Goal: Navigation & Orientation: Understand site structure

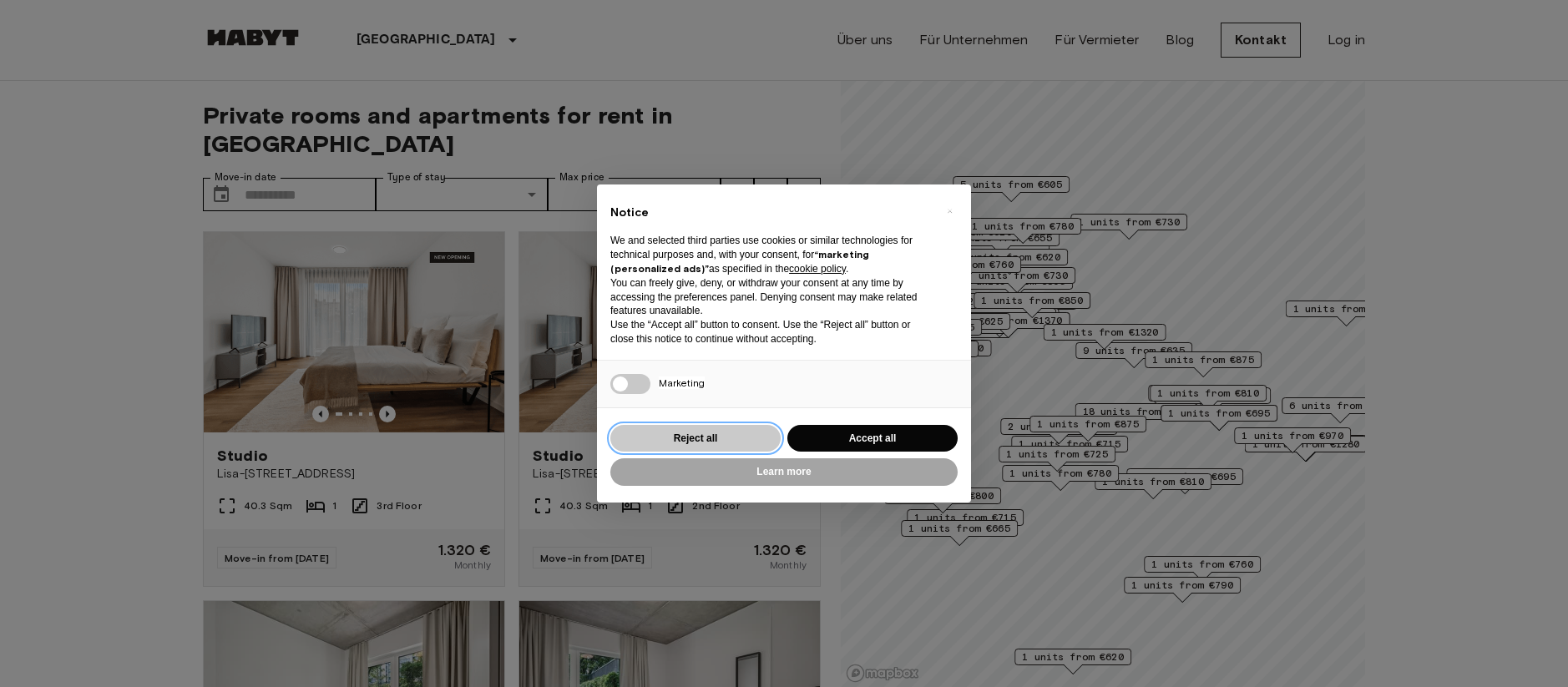
click at [682, 441] on button "Reject all" at bounding box center [695, 439] width 170 height 28
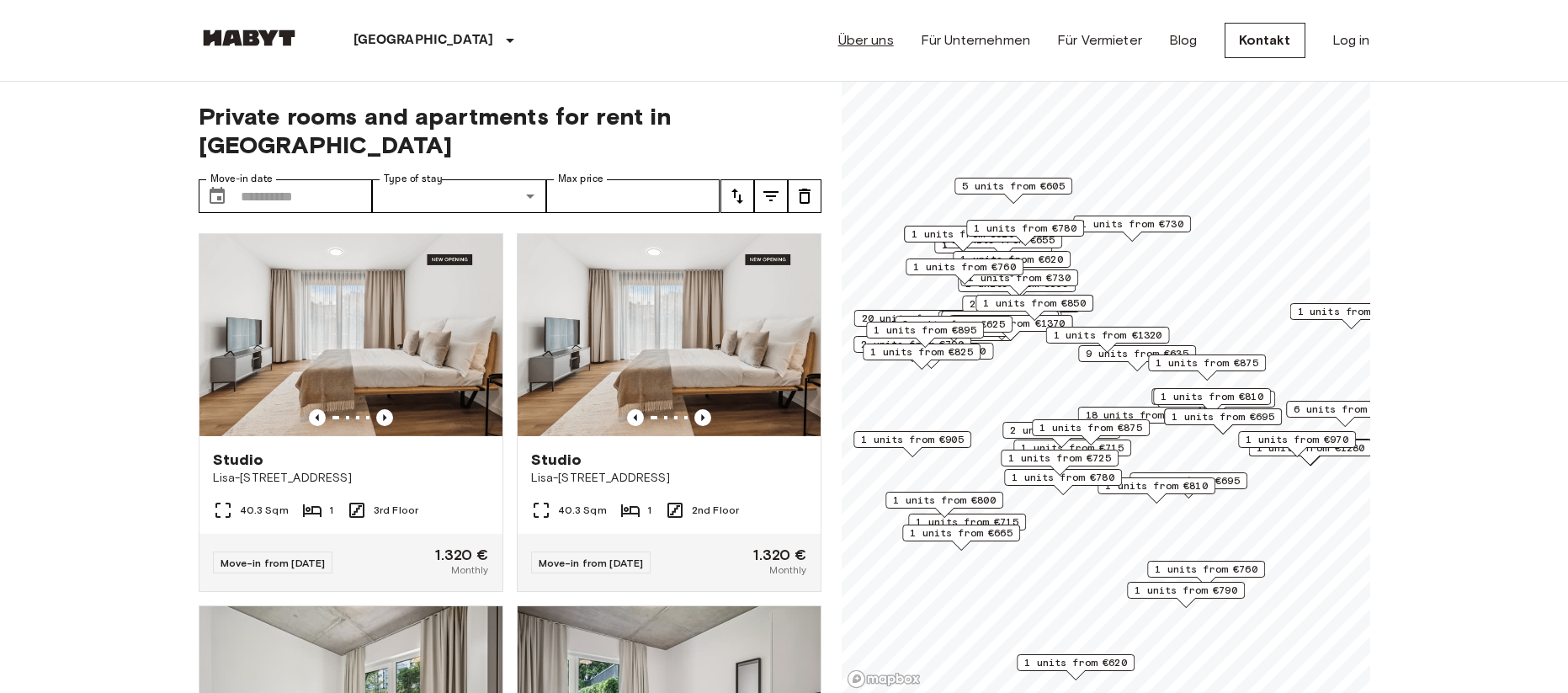
click at [876, 36] on link "Über uns" at bounding box center [866, 40] width 55 height 21
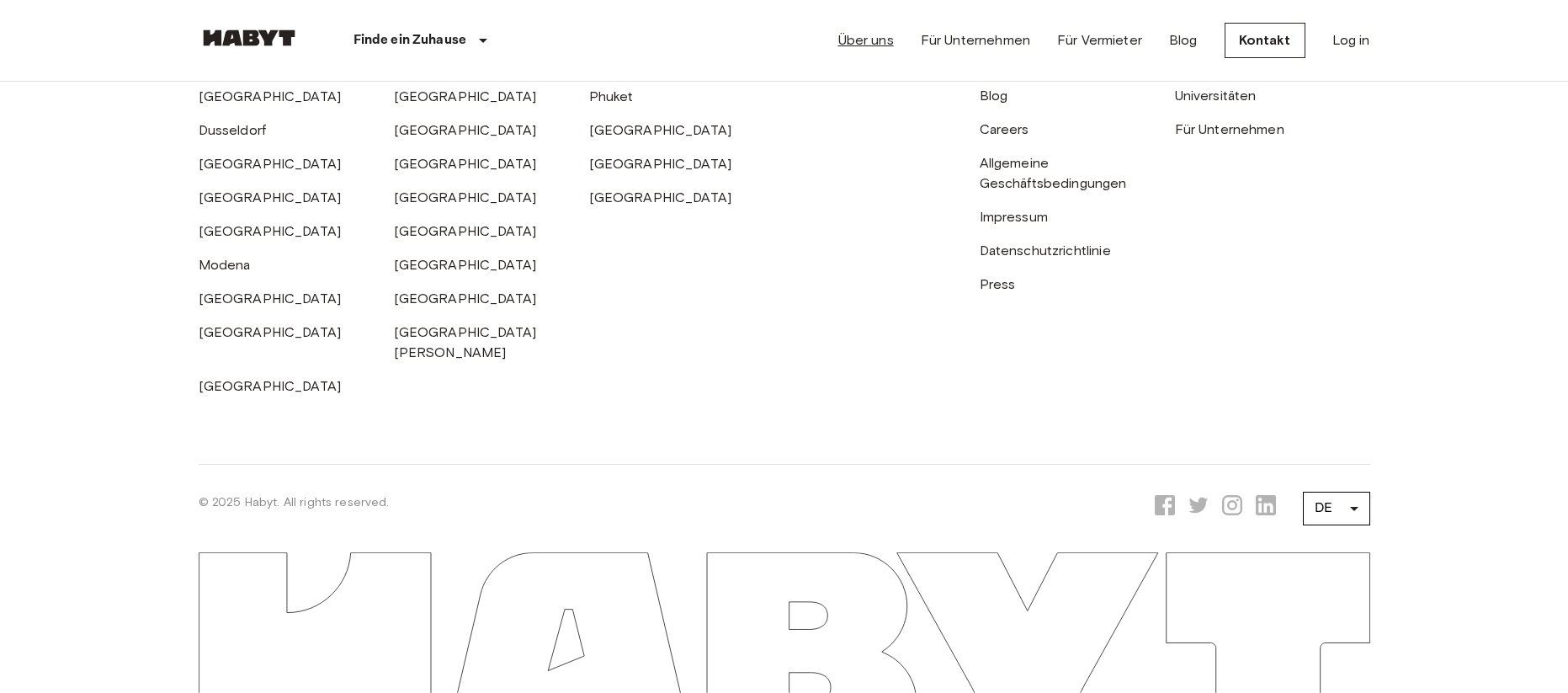
scroll to position [5491, 0]
click at [1019, 259] on link "Datenschutzrichtlinie" at bounding box center [1045, 250] width 131 height 16
